Goal: Task Accomplishment & Management: Understand process/instructions

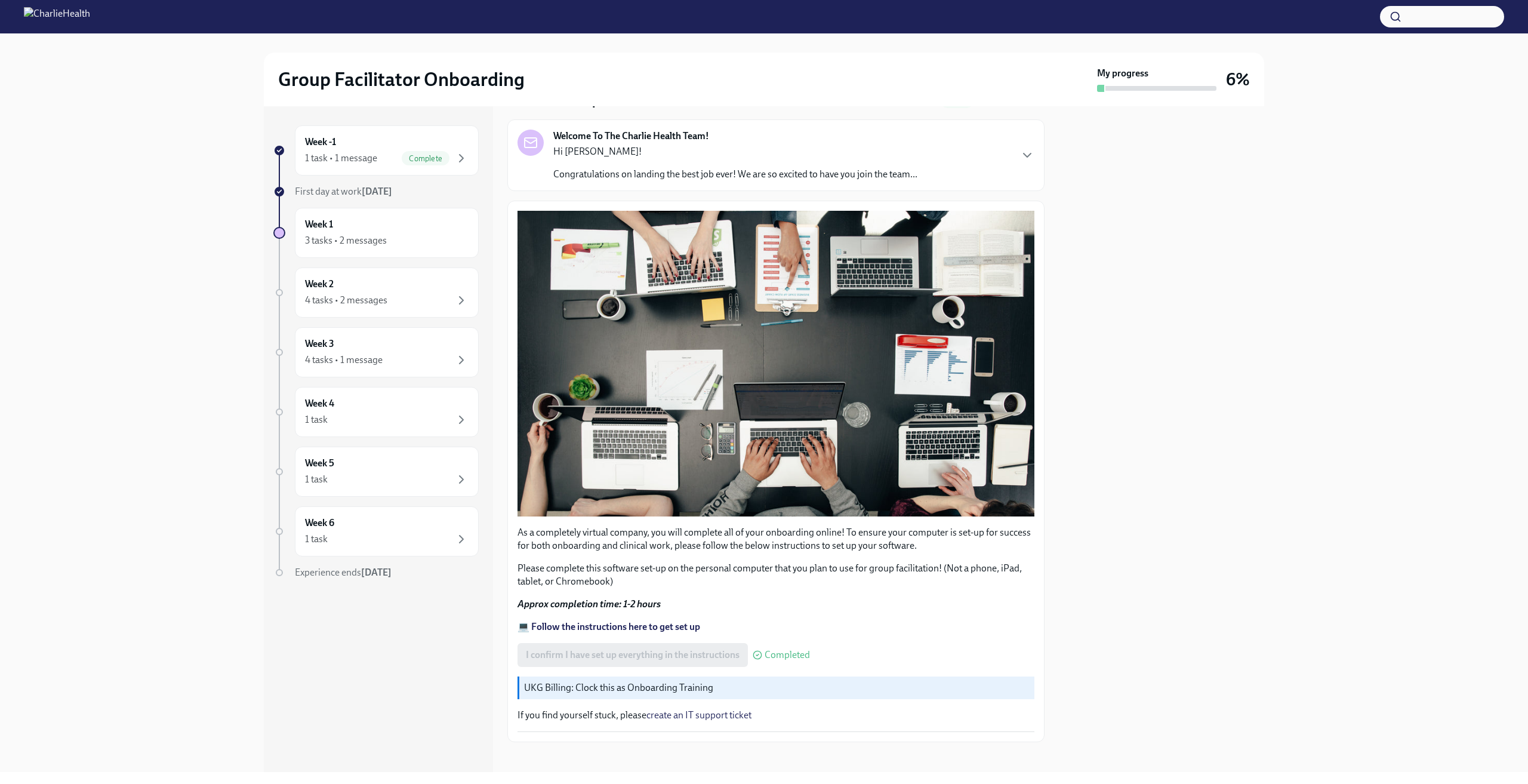
scroll to position [60, 0]
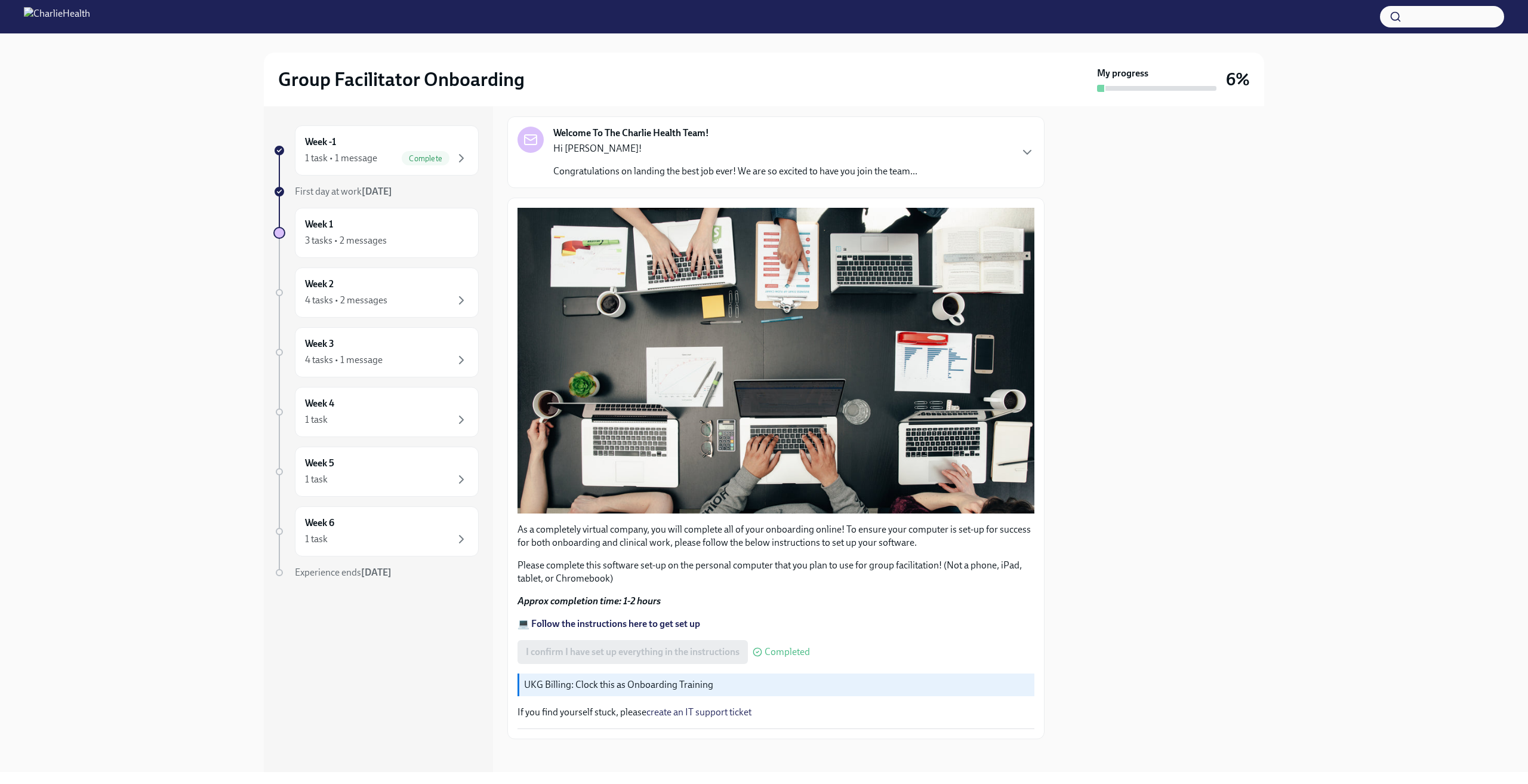
click at [666, 618] on strong "💻 Follow the instructions here to get set up" at bounding box center [609, 623] width 183 height 11
click at [453, 164] on div "Complete" at bounding box center [435, 158] width 67 height 14
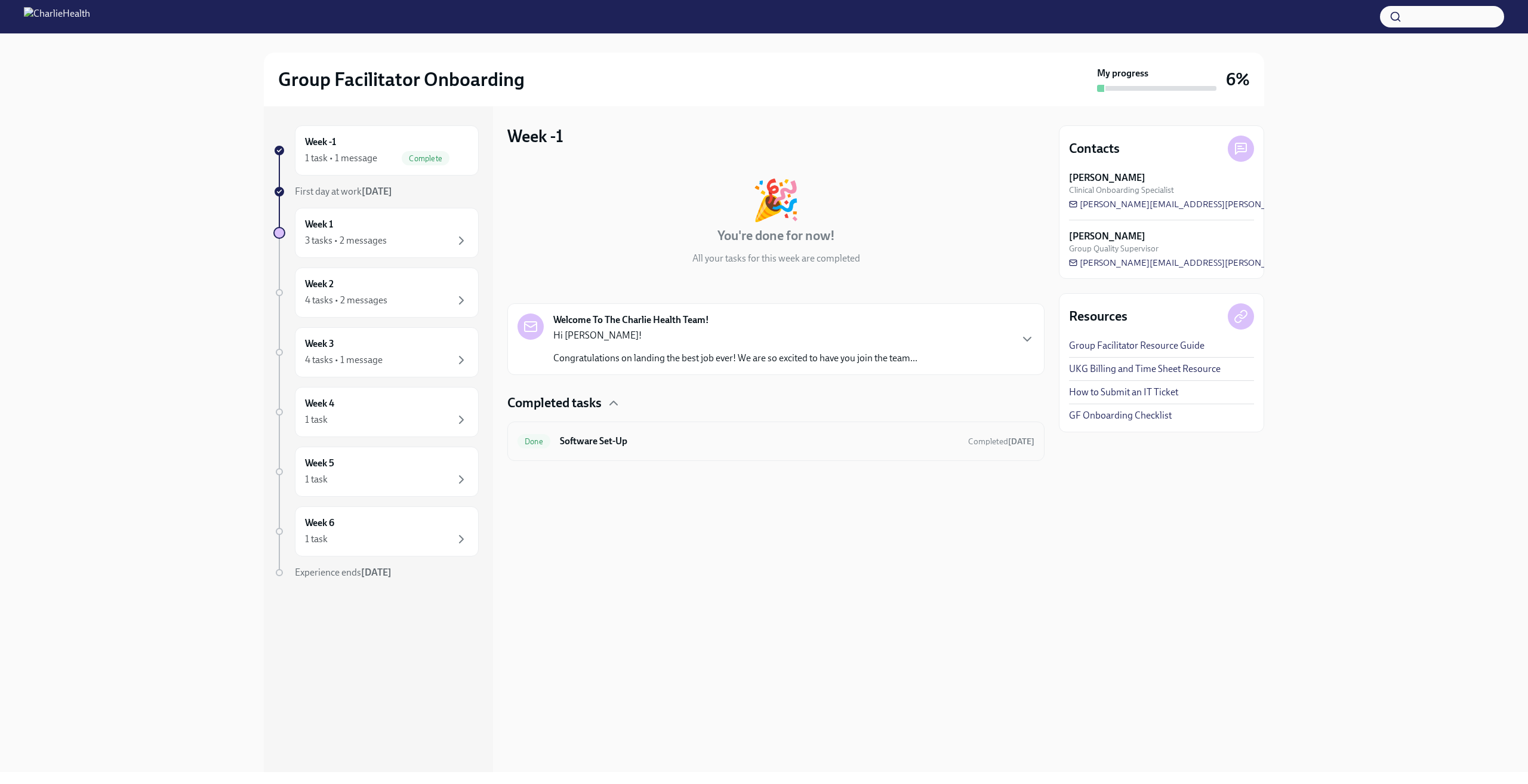
click at [587, 445] on h6 "Software Set-Up" at bounding box center [759, 440] width 399 height 13
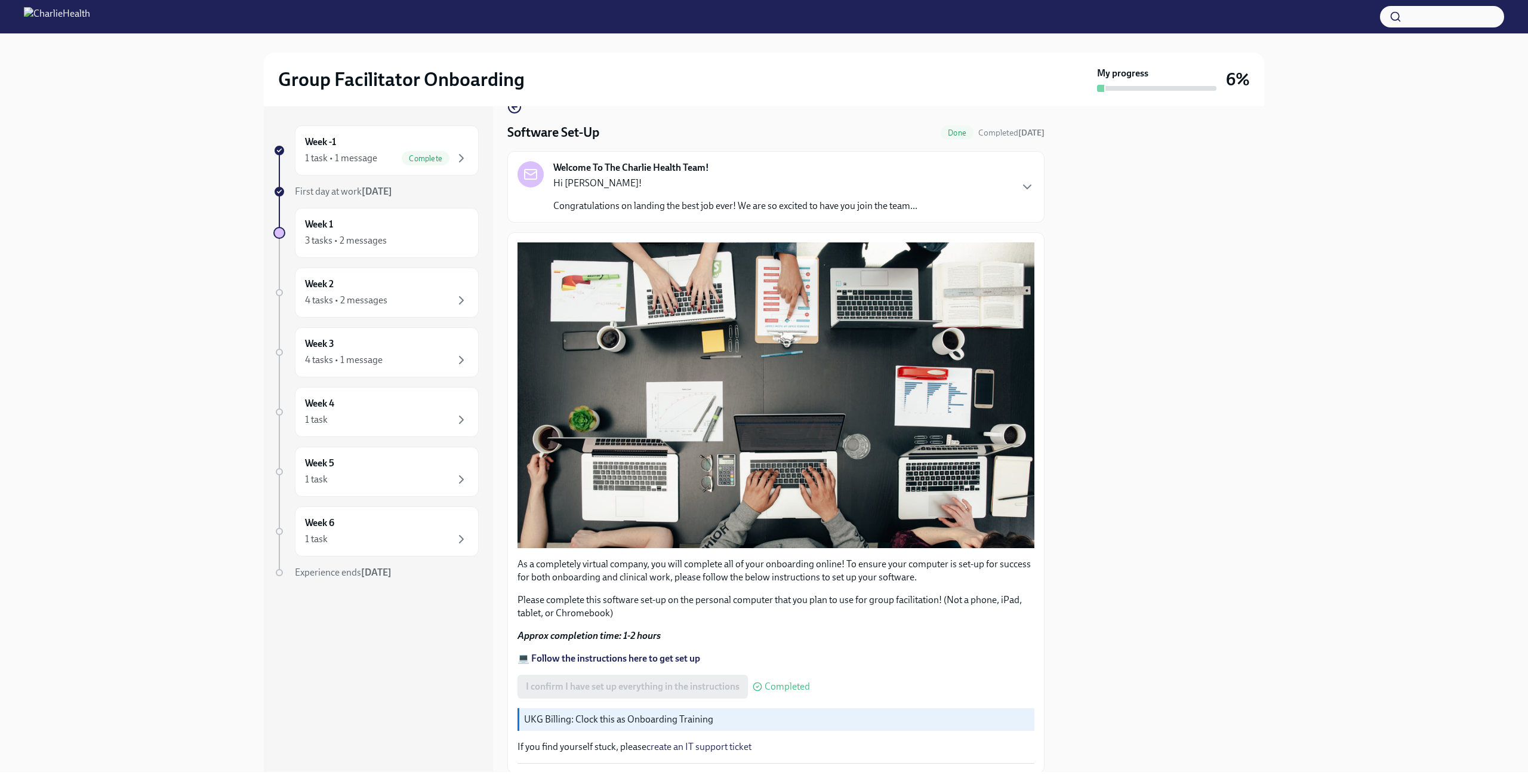
scroll to position [60, 0]
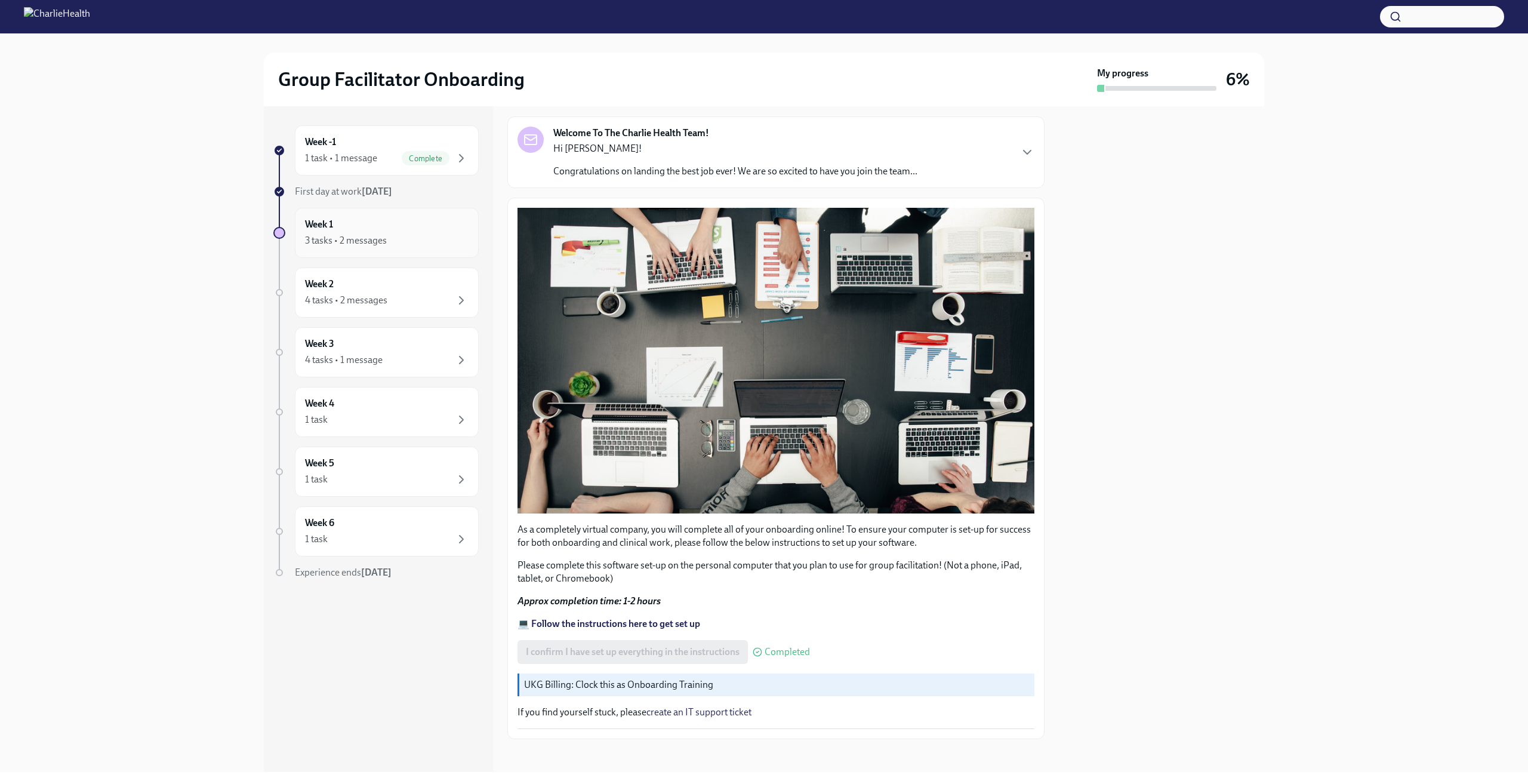
click at [403, 240] on div "3 tasks • 2 messages" at bounding box center [386, 240] width 164 height 14
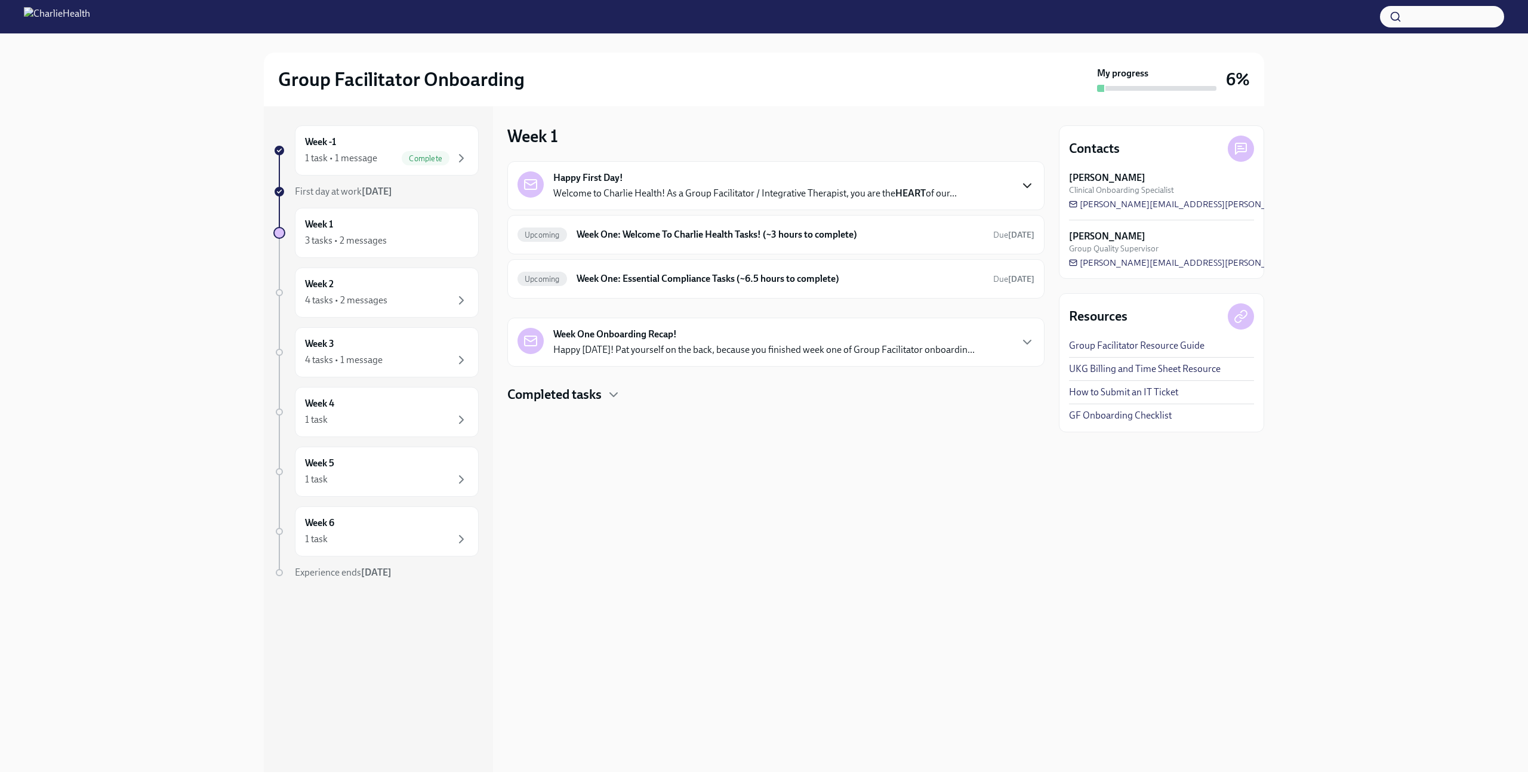
click at [1025, 185] on icon "button" at bounding box center [1027, 185] width 7 height 4
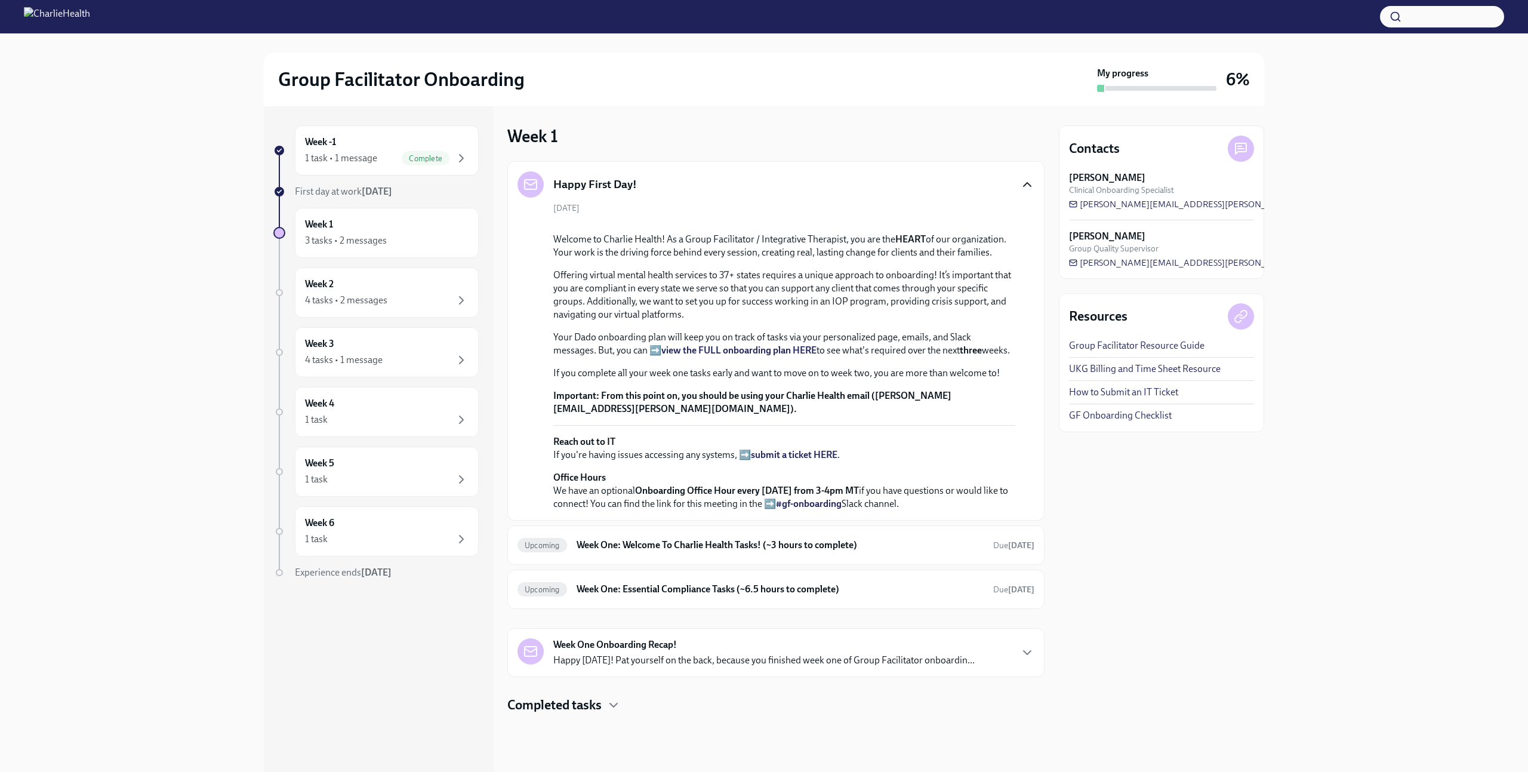
scroll to position [197, 0]
click at [390, 173] on div "Week -1 1 task • 1 message Complete" at bounding box center [387, 150] width 184 height 50
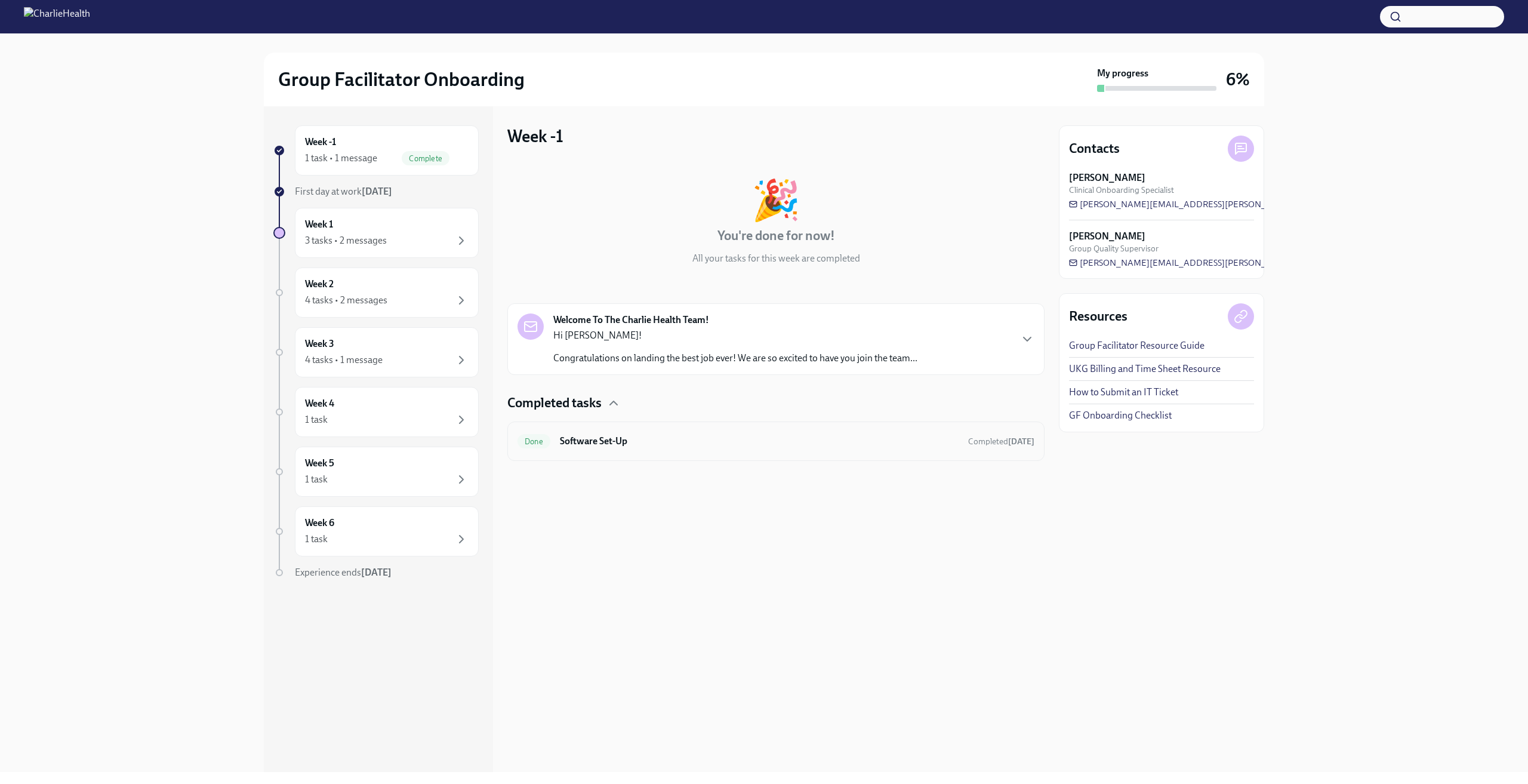
click at [603, 444] on h6 "Software Set-Up" at bounding box center [759, 440] width 399 height 13
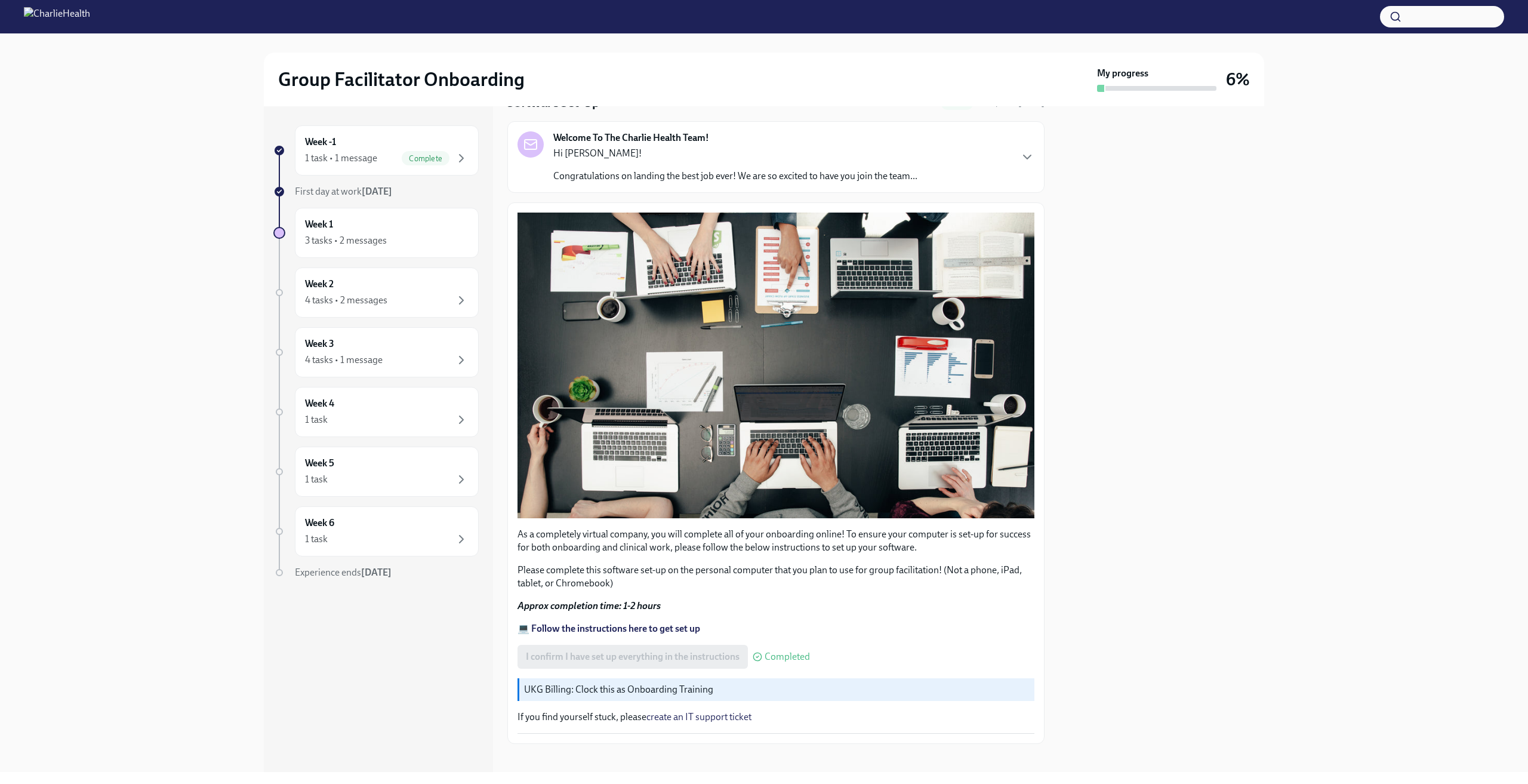
scroll to position [60, 0]
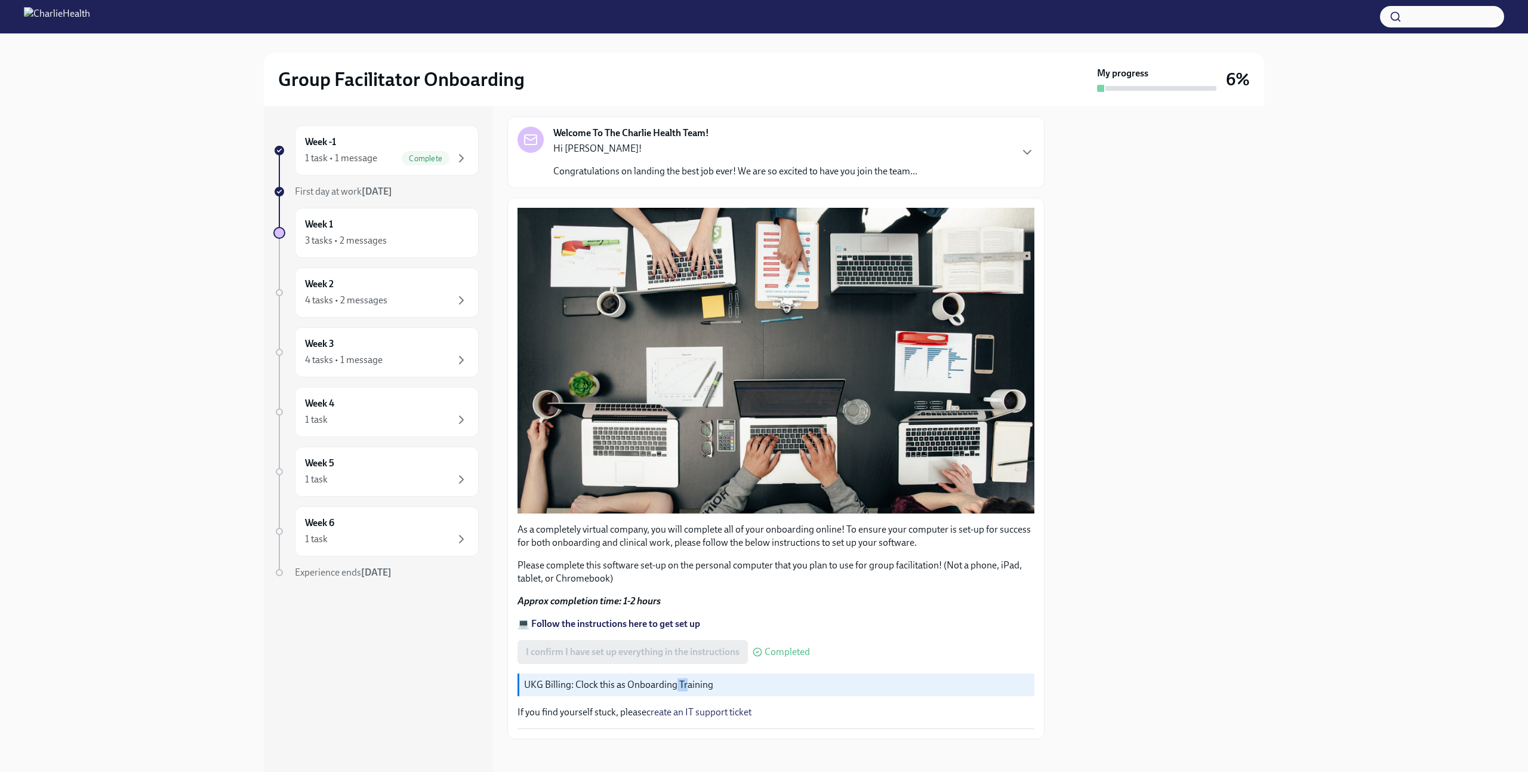
click at [676, 675] on div "UKG Billing: Clock this as Onboarding Training" at bounding box center [776, 684] width 517 height 22
click at [570, 696] on div "As a completely virtual company, you will complete all of your onboarding onlin…" at bounding box center [776, 469] width 517 height 521
click at [596, 640] on div "I confirm I have set up everything in the instructions Completed" at bounding box center [664, 652] width 292 height 24
click at [581, 618] on strong "💻 Follow the instructions here to get set up" at bounding box center [609, 623] width 183 height 11
